Goal: Task Accomplishment & Management: Use online tool/utility

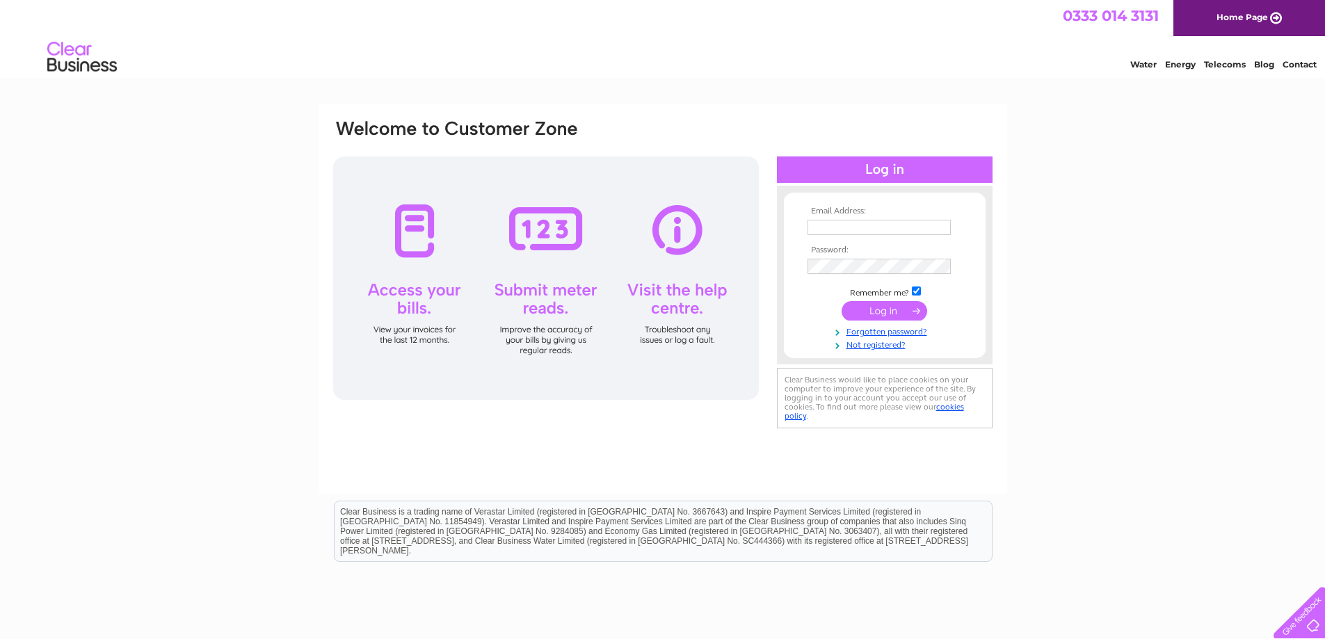
type input "[EMAIL_ADDRESS][DOMAIN_NAME]"
click at [882, 312] on input "submit" at bounding box center [884, 310] width 86 height 19
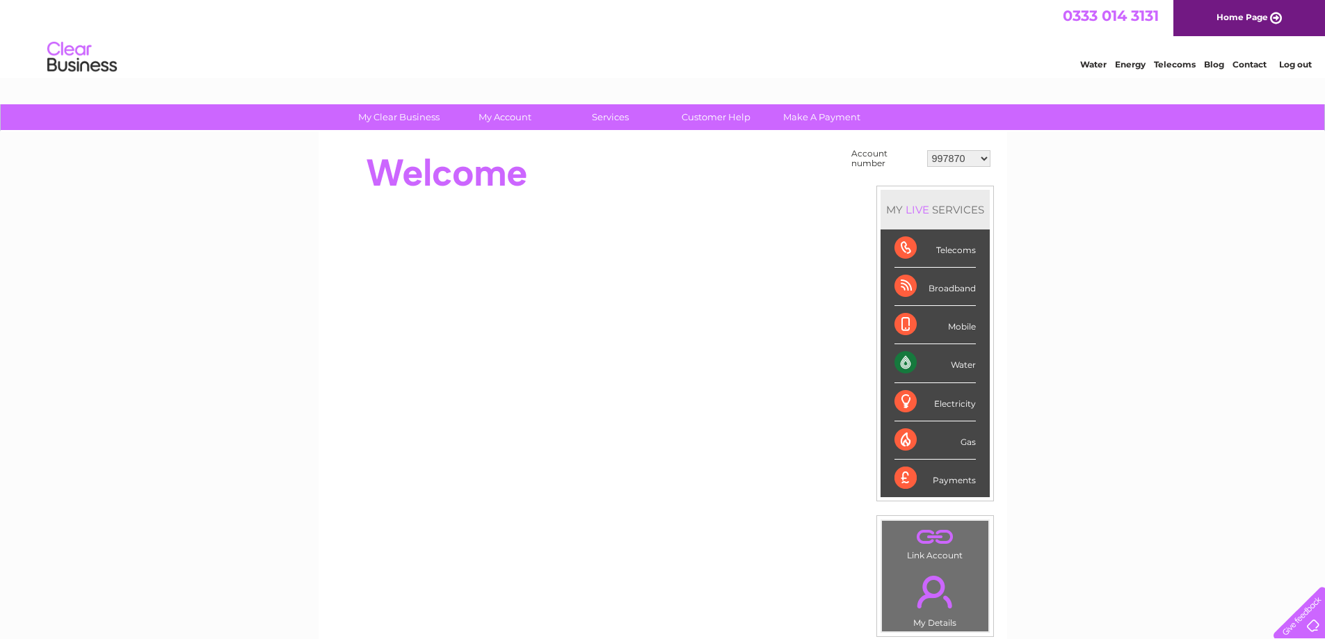
click at [962, 362] on div "Water" at bounding box center [934, 363] width 81 height 38
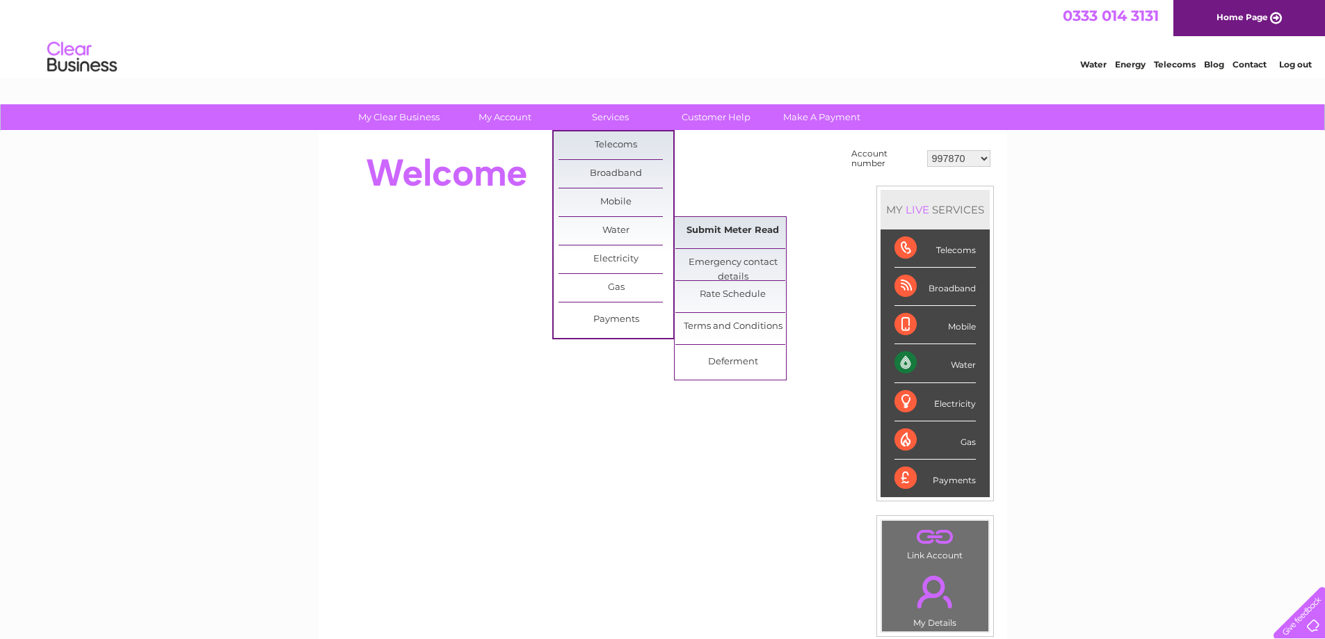
click at [740, 226] on link "Submit Meter Read" at bounding box center [732, 231] width 115 height 28
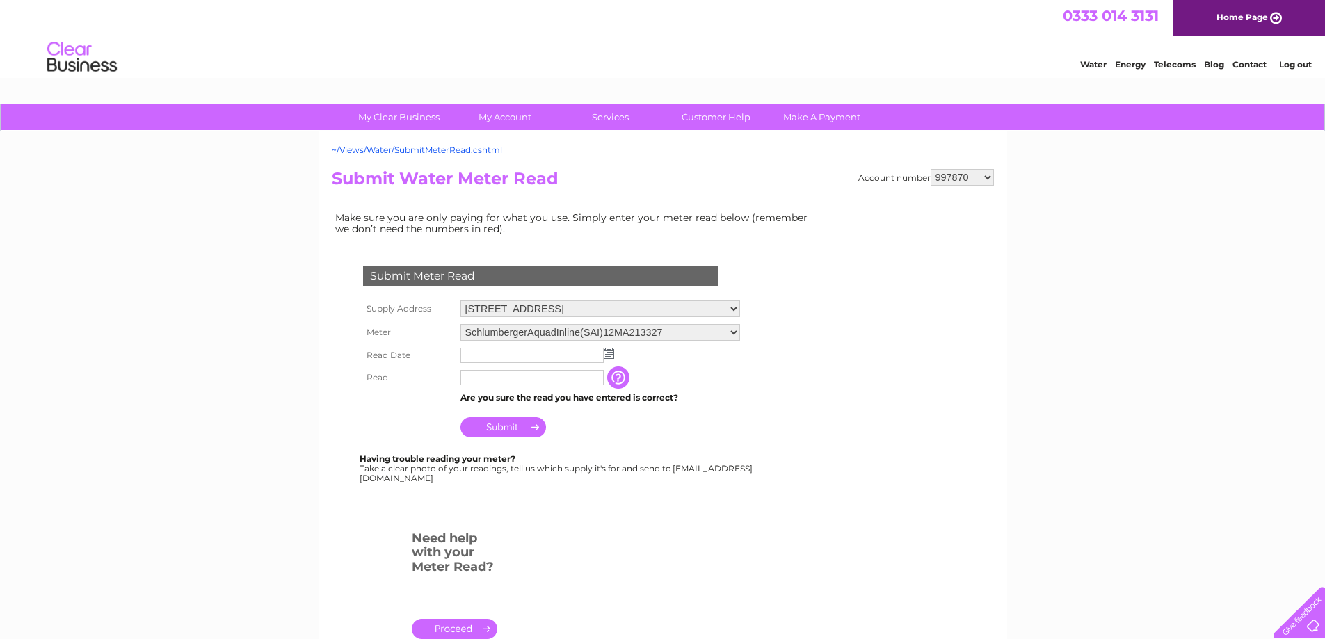
click at [611, 353] on img at bounding box center [609, 353] width 10 height 11
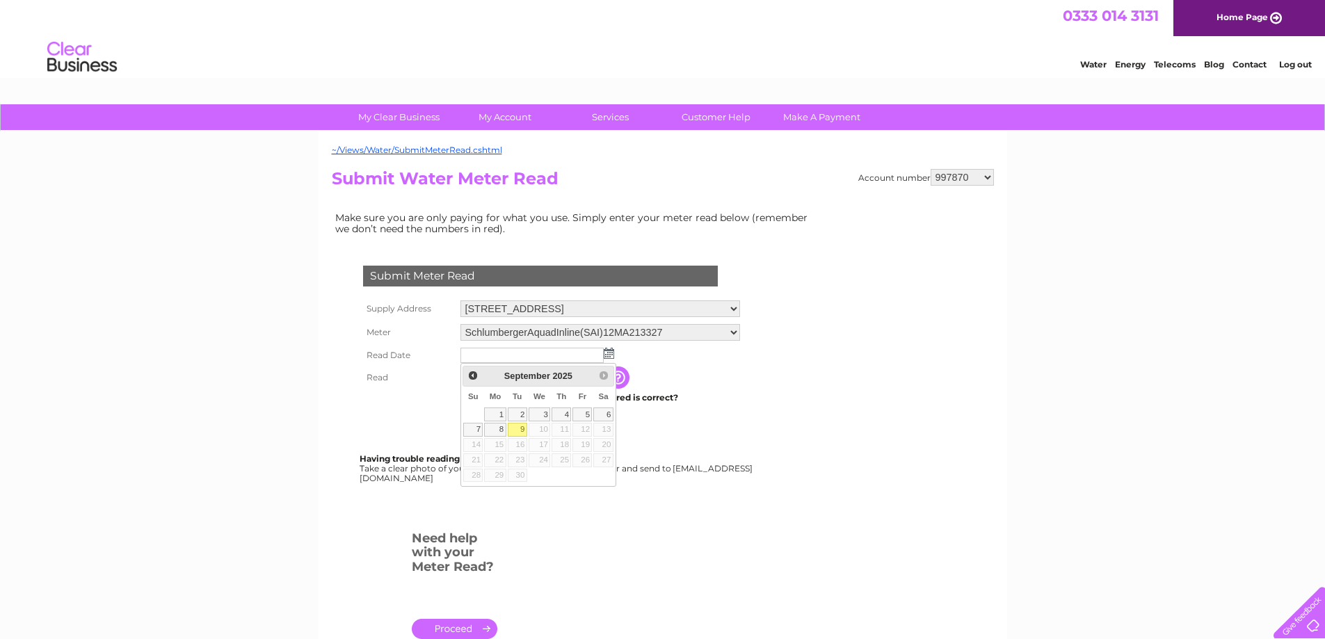
click at [517, 429] on link "9" at bounding box center [517, 430] width 19 height 14
type input "2025/09/09"
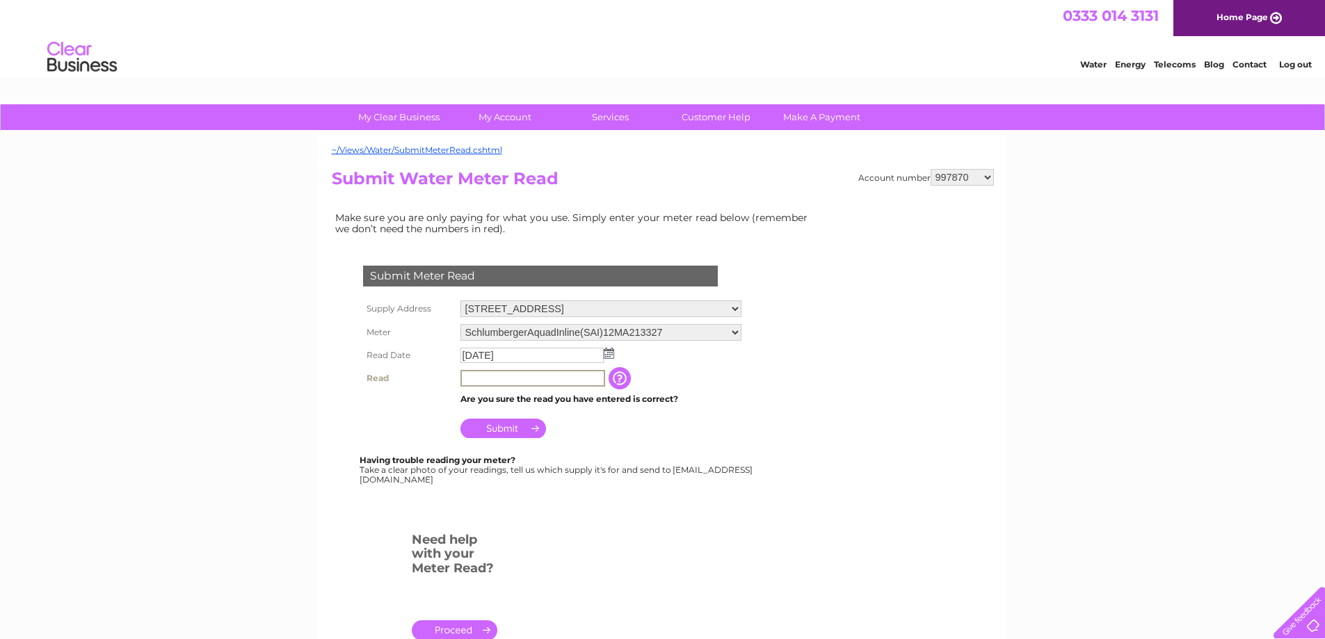
click at [523, 378] on input "text" at bounding box center [532, 378] width 145 height 17
type input "00283"
click at [521, 426] on input "Submit" at bounding box center [503, 428] width 86 height 19
